Goal: Information Seeking & Learning: Learn about a topic

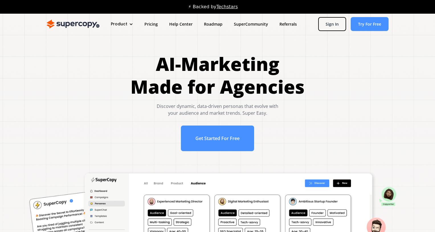
click at [127, 21] on div "Product" at bounding box center [122, 24] width 34 height 11
click at [120, 42] on link "Overview" at bounding box center [133, 42] width 46 height 11
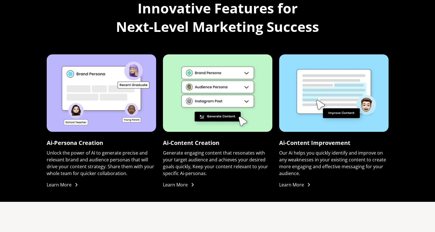
scroll to position [430, 0]
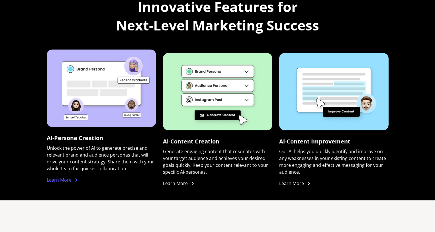
click at [69, 179] on div "Learn More" at bounding box center [59, 180] width 25 height 7
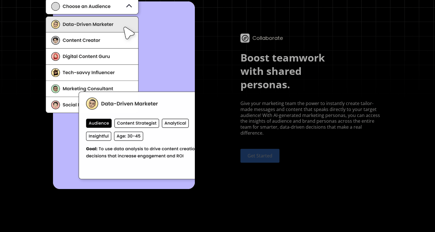
scroll to position [1081, 0]
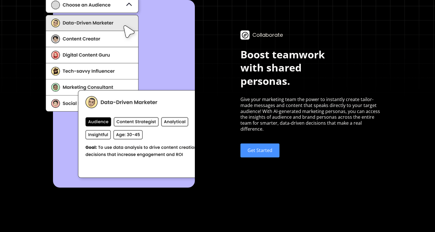
click at [275, 112] on p "Give your marketing team the power to instantly create tailor-made messages and…" at bounding box center [311, 115] width 142 height 36
drag, startPoint x: 275, startPoint y: 112, endPoint x: 332, endPoint y: 114, distance: 57.2
click at [332, 114] on p "Give your marketing team the power to instantly create tailor-made messages and…" at bounding box center [311, 115] width 142 height 36
copy p "AI-generated marketing personas"
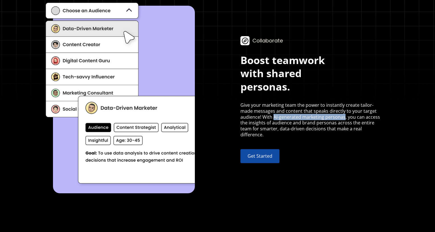
click at [261, 153] on link "Get Started" at bounding box center [259, 156] width 39 height 14
